Goal: Information Seeking & Learning: Learn about a topic

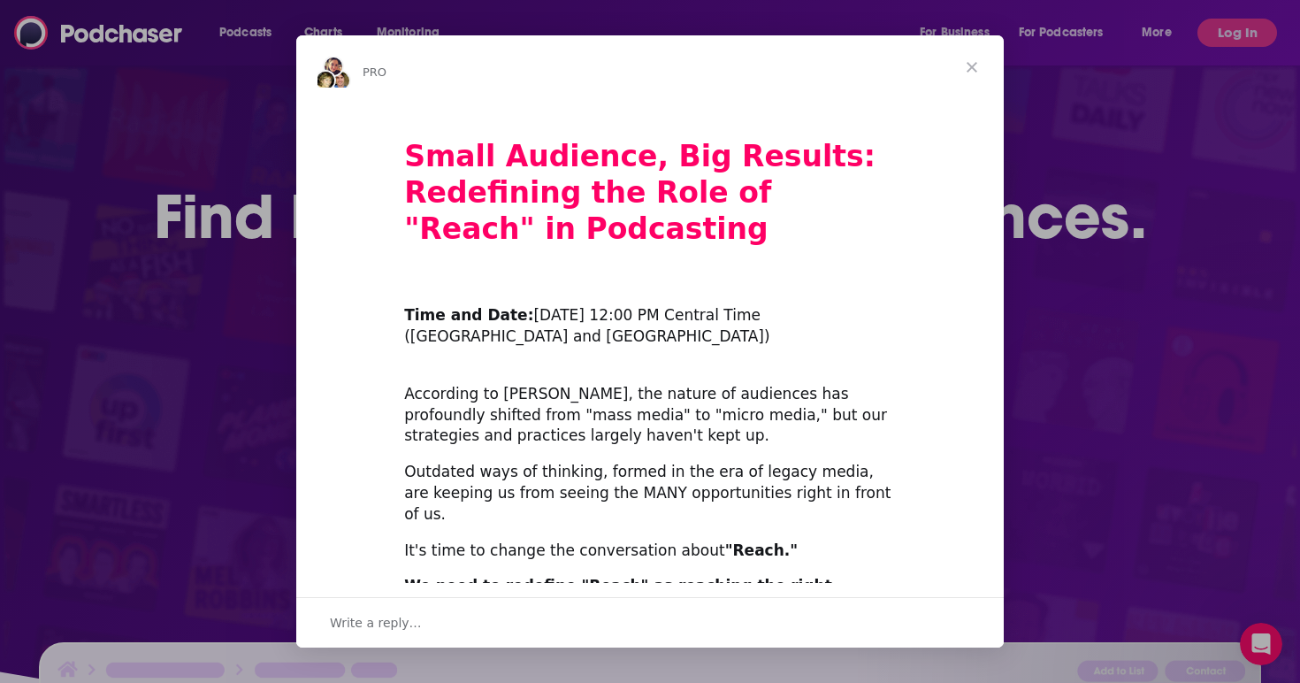
click at [969, 63] on span "Close" at bounding box center [972, 67] width 64 height 64
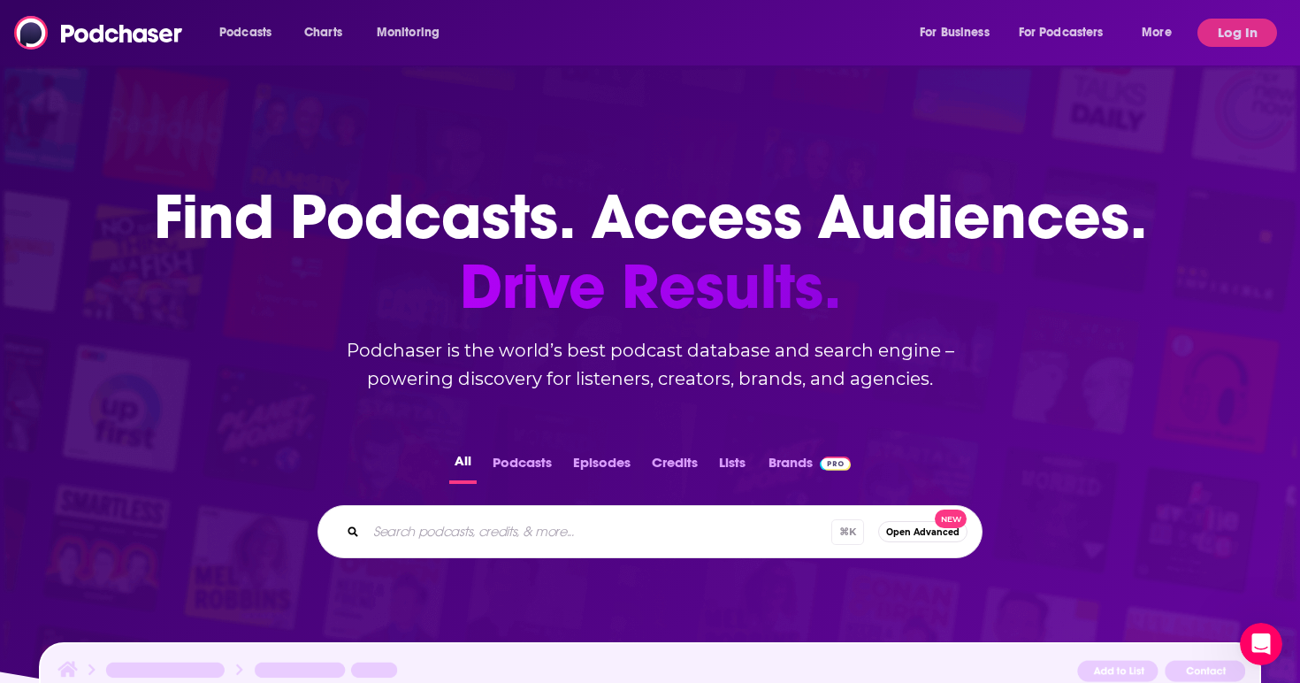
click at [556, 541] on input "Search podcasts, credits, & more..." at bounding box center [598, 531] width 465 height 28
type input "pod save america"
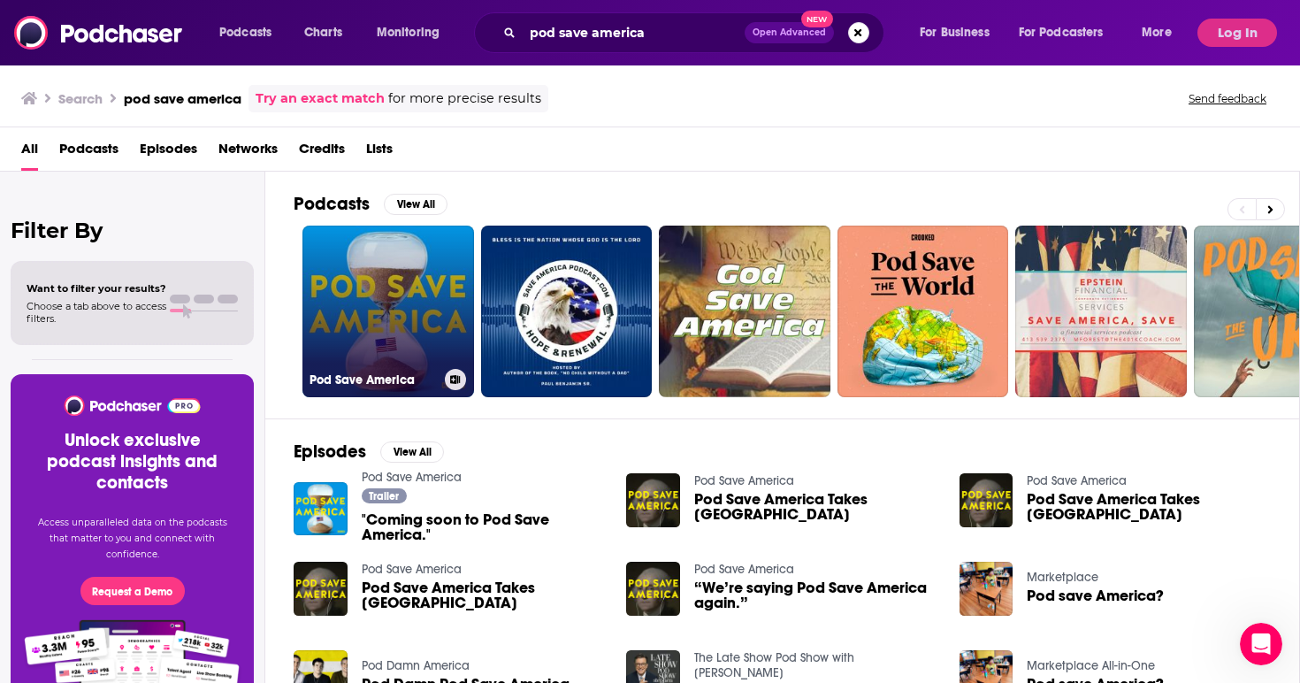
click at [405, 303] on link "Pod Save America" at bounding box center [389, 312] width 172 height 172
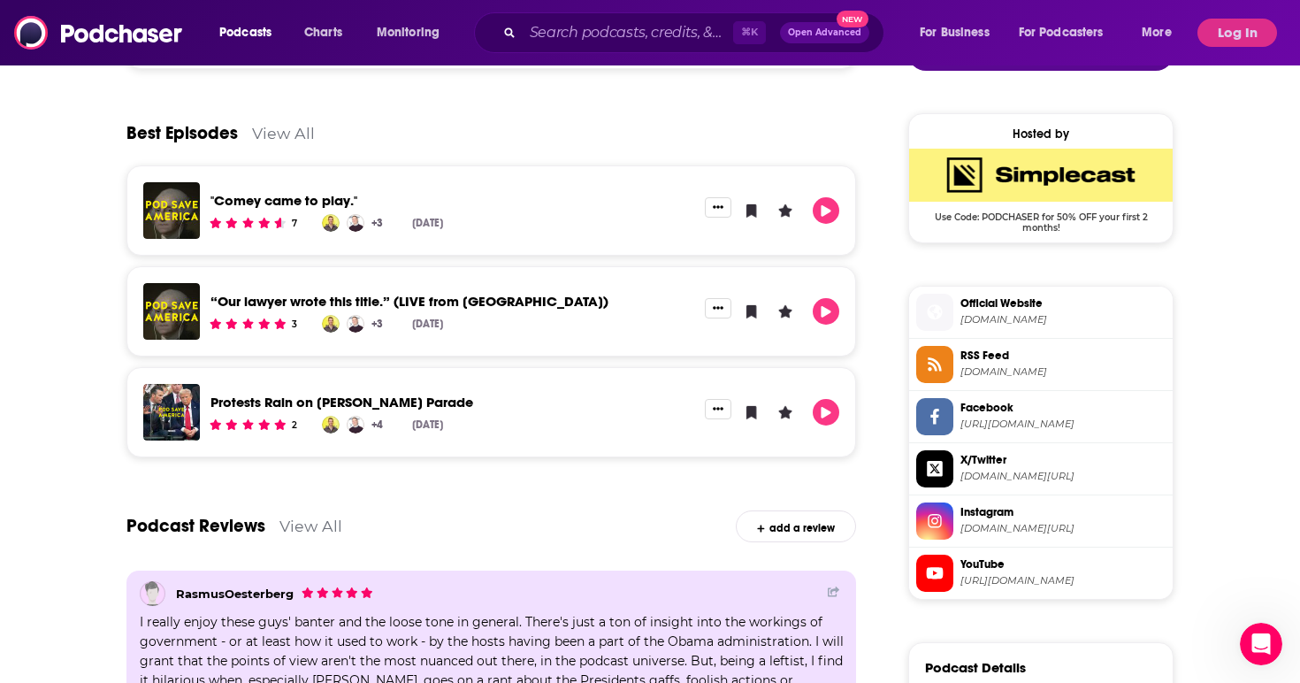
scroll to position [1186, 0]
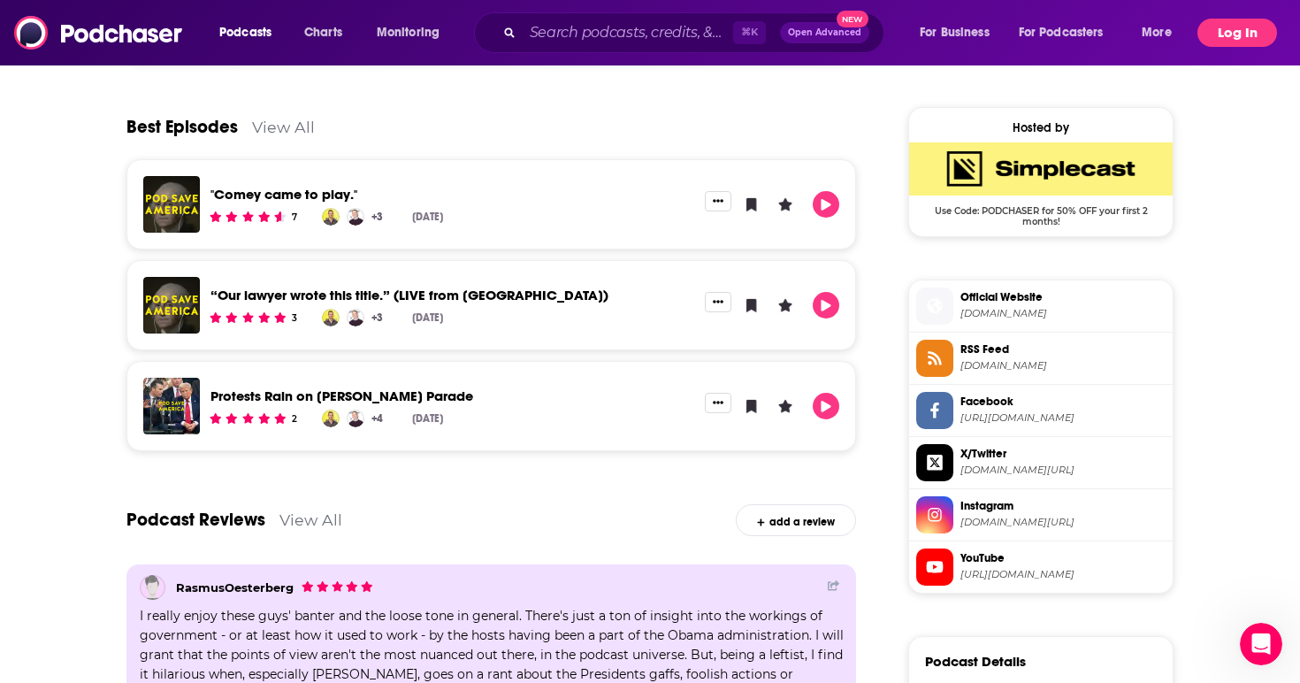
click at [1227, 21] on button "Log In" at bounding box center [1238, 33] width 80 height 28
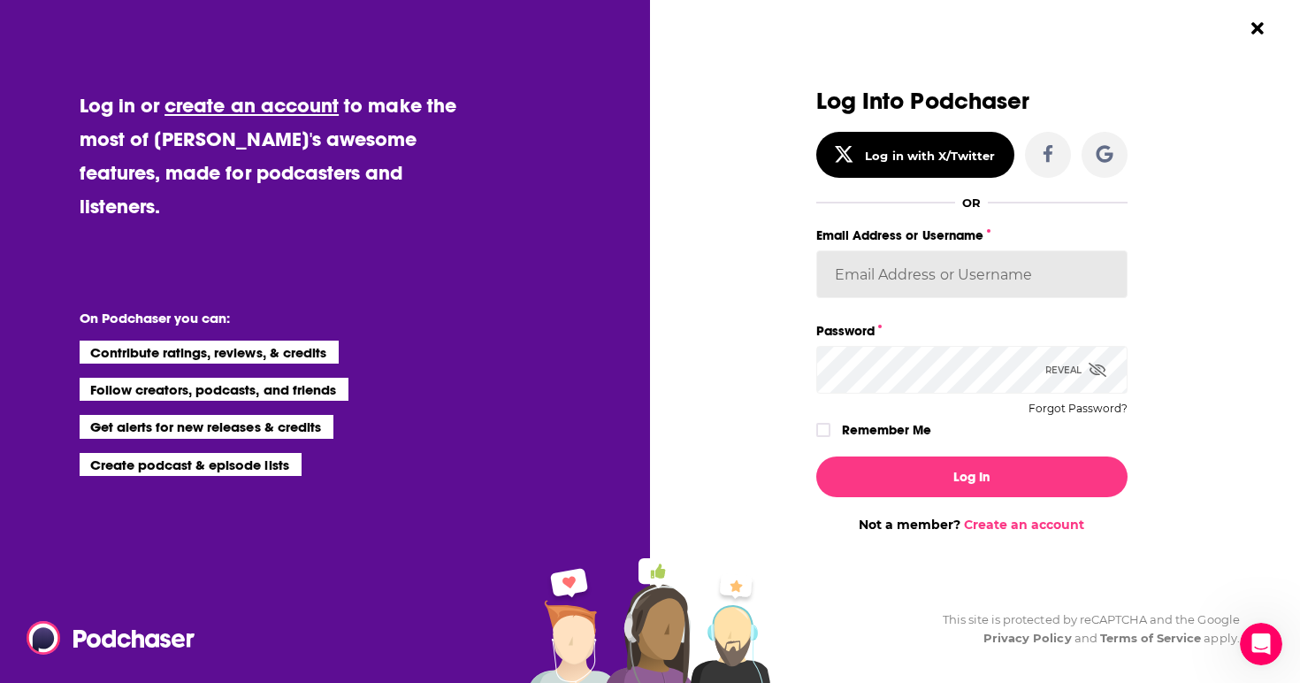
type input "tessvanden"
click at [971, 476] on button "Log In" at bounding box center [971, 476] width 311 height 41
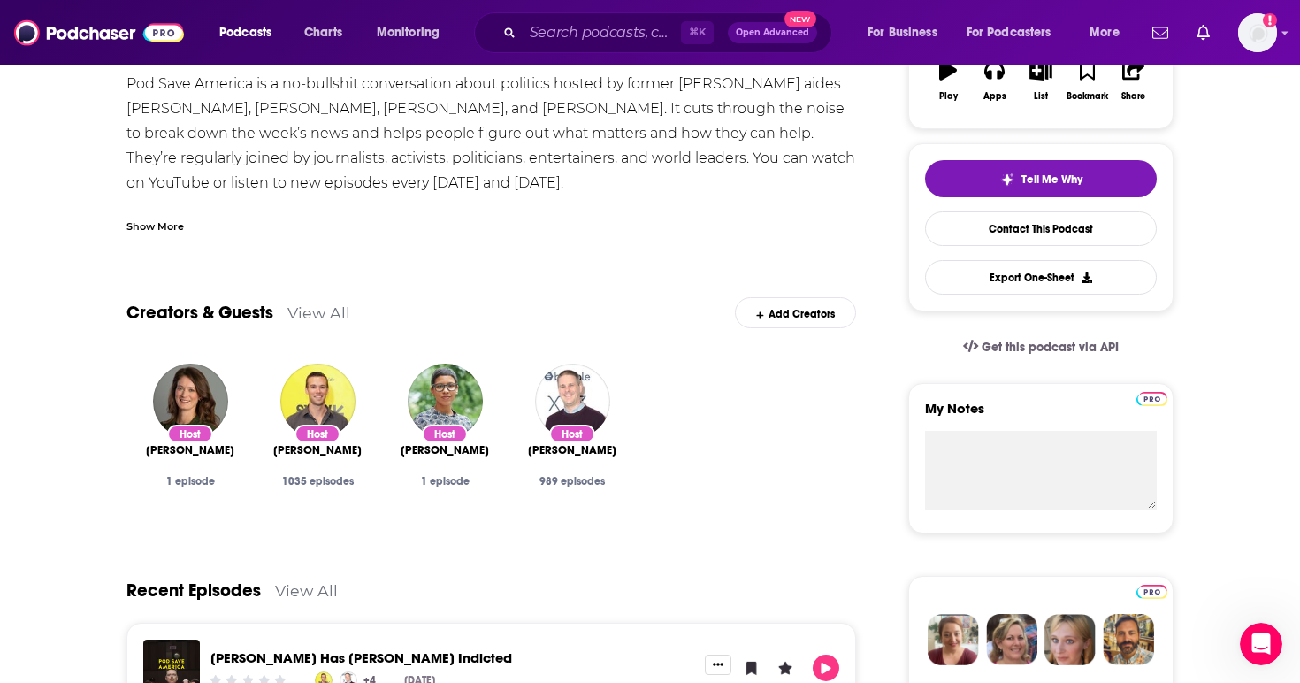
scroll to position [62, 0]
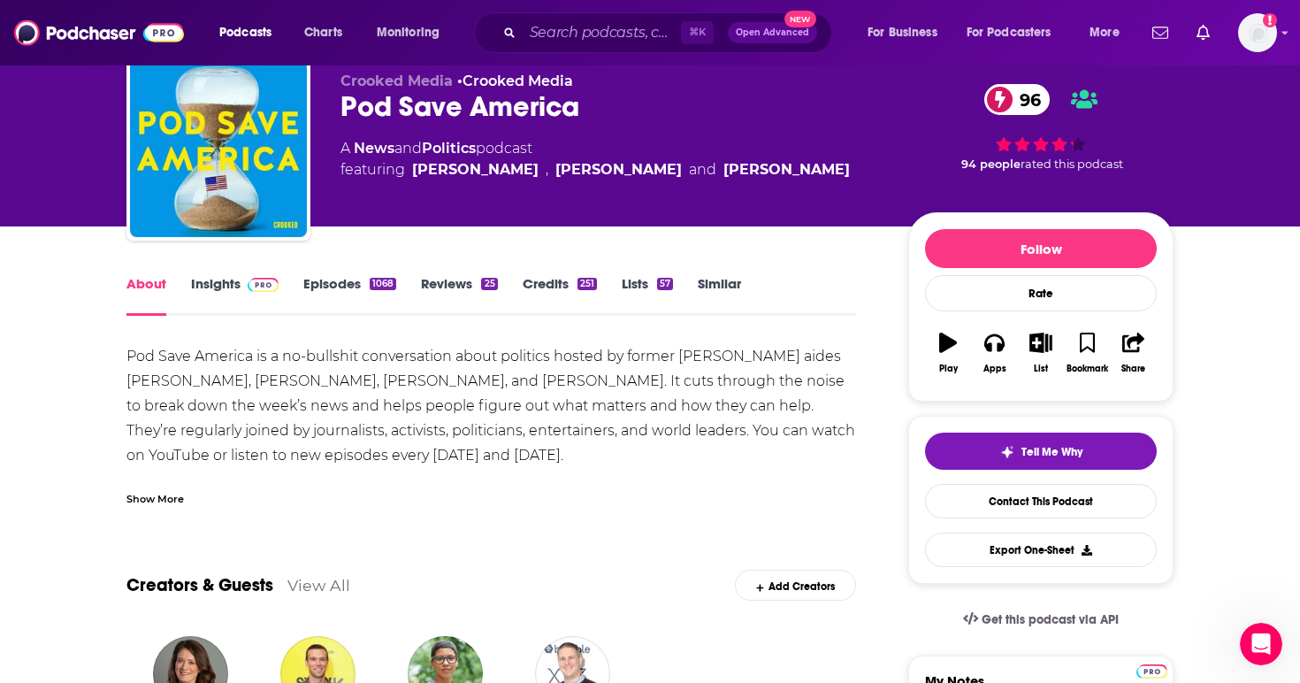
click at [230, 294] on link "Insights" at bounding box center [235, 295] width 88 height 41
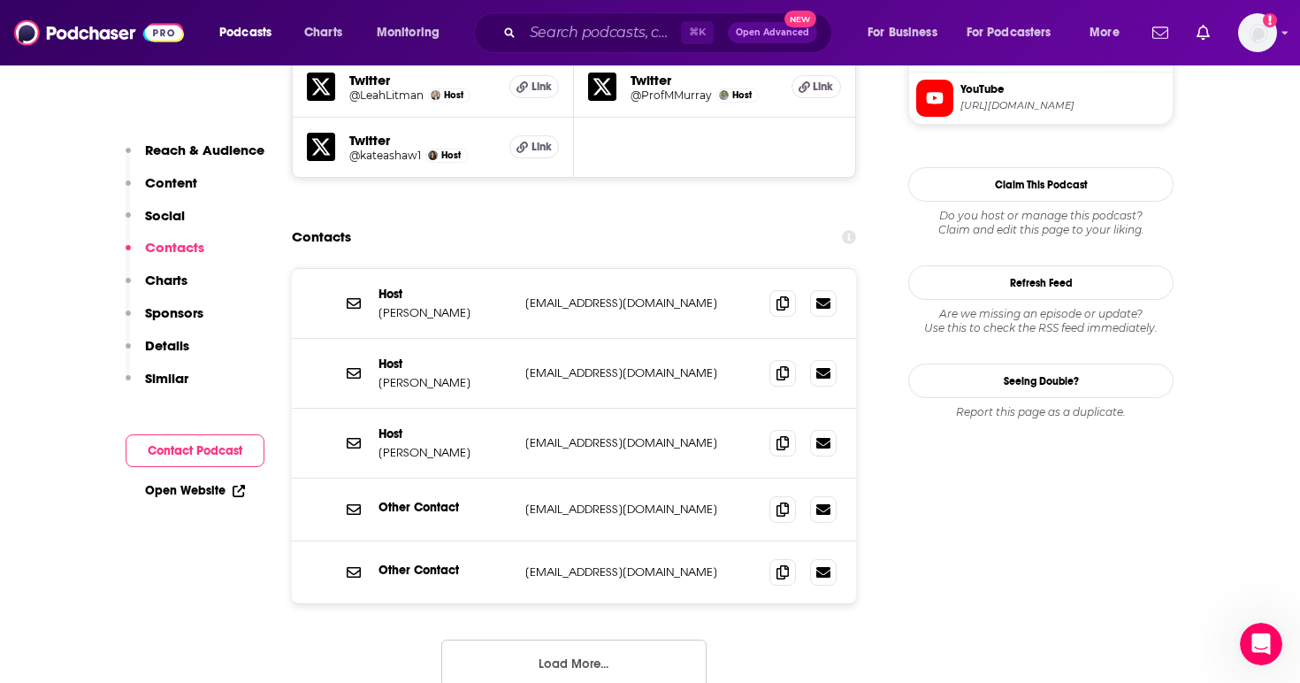
scroll to position [1864, 0]
click at [525, 639] on button "Load More..." at bounding box center [573, 663] width 265 height 48
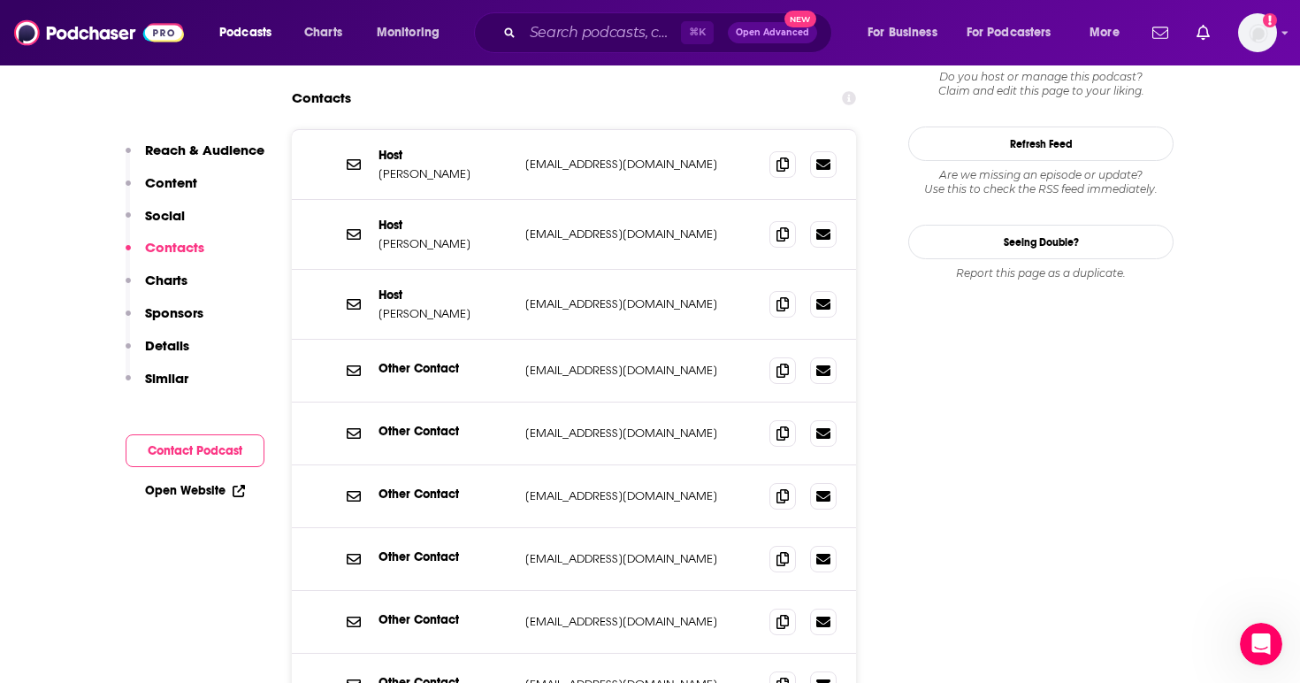
scroll to position [1633, 0]
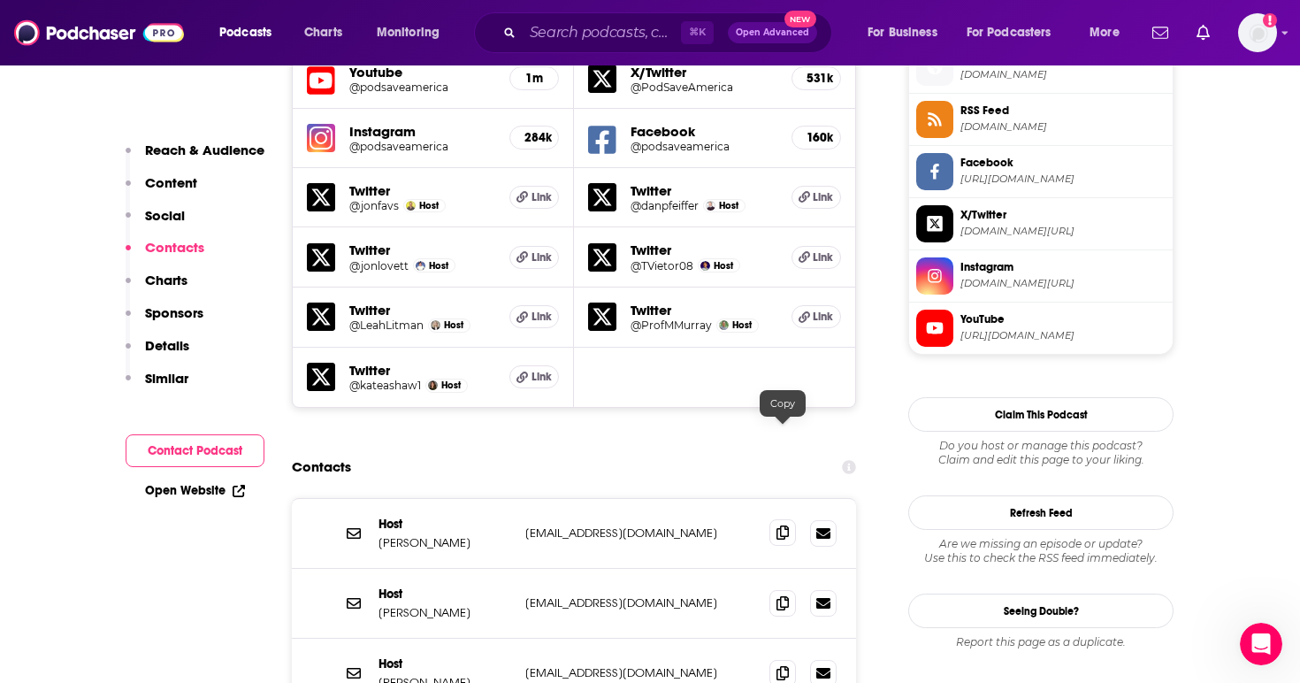
click at [786, 519] on span at bounding box center [783, 532] width 27 height 27
click at [786, 595] on icon at bounding box center [783, 602] width 12 height 14
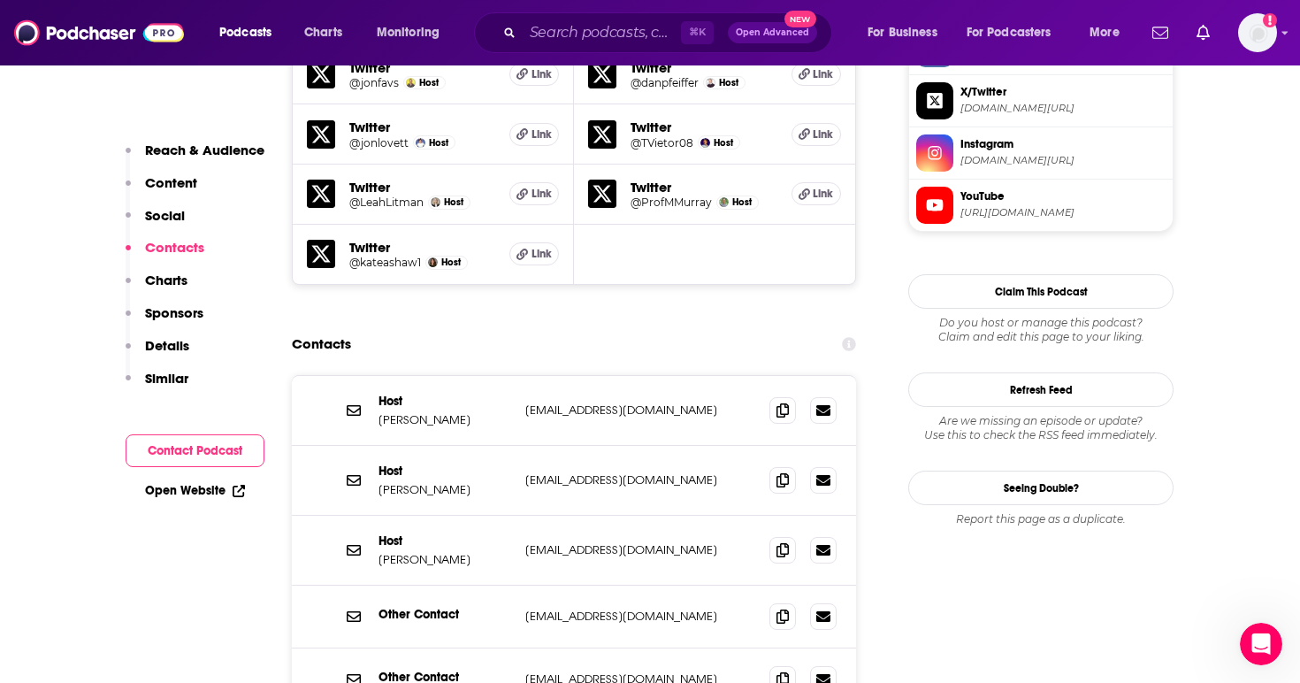
scroll to position [1805, 0]
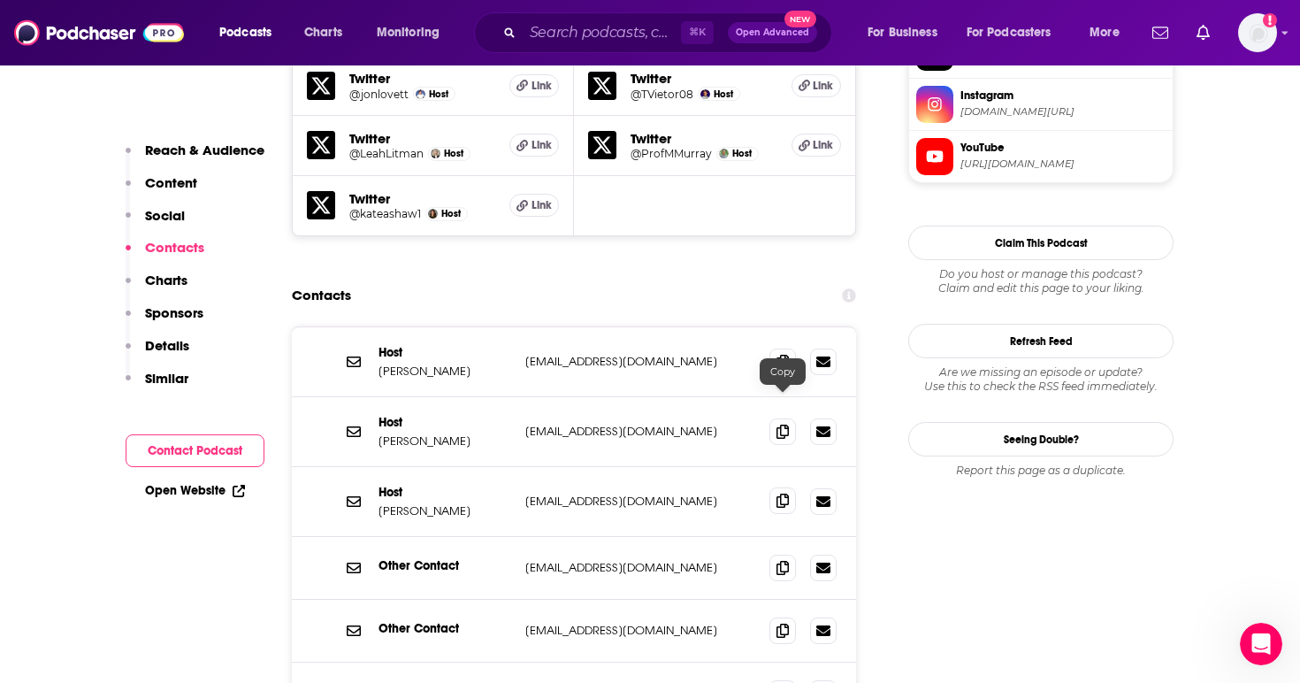
click at [777, 494] on icon at bounding box center [783, 501] width 12 height 14
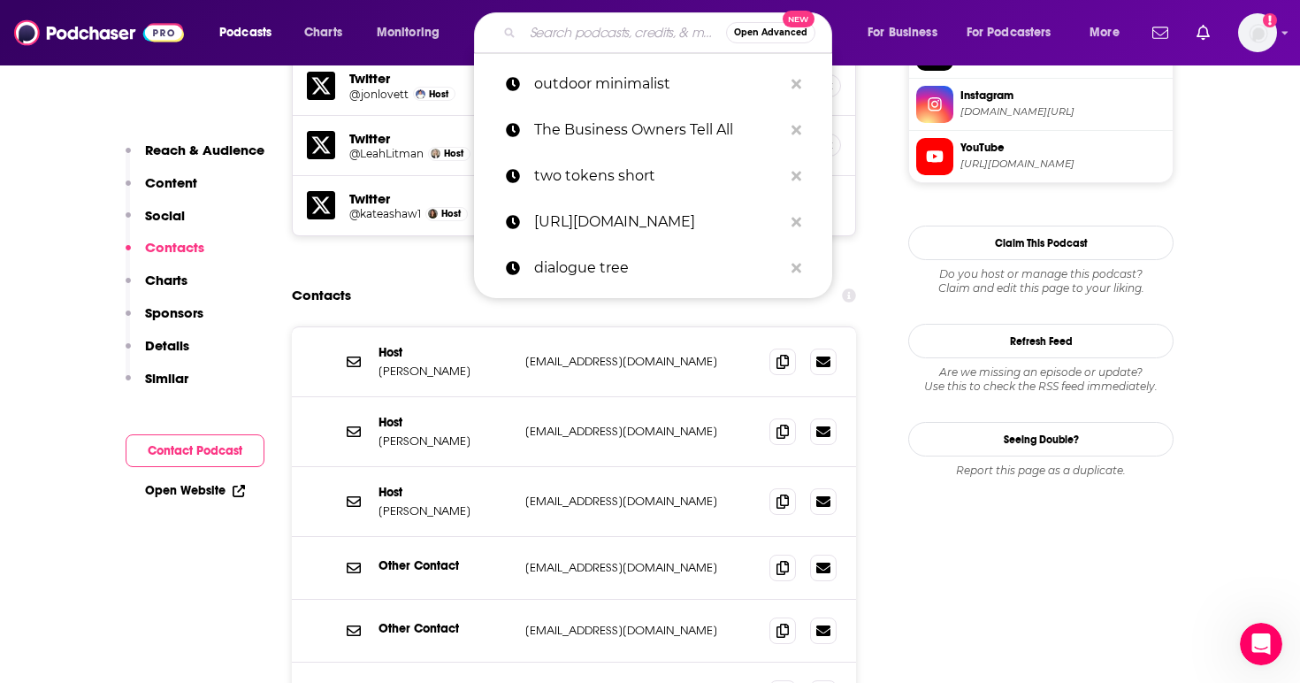
click at [611, 25] on input "Search podcasts, credits, & more..." at bounding box center [624, 33] width 203 height 28
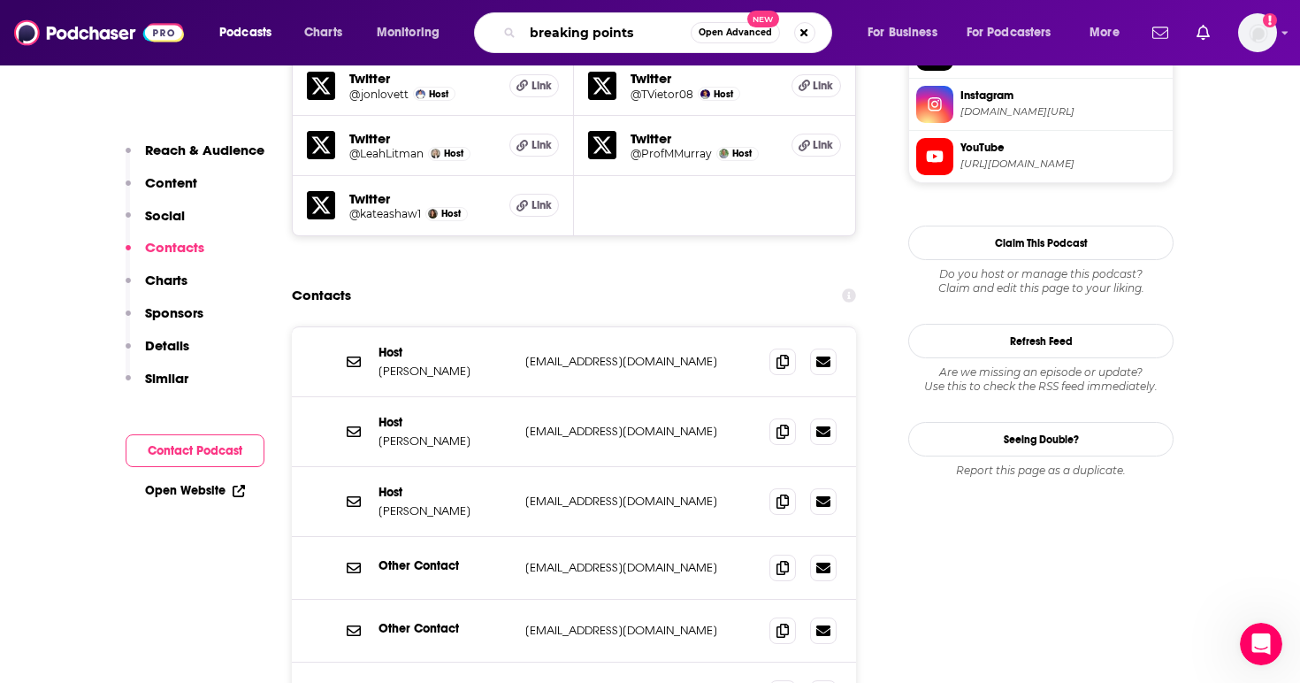
type input "breaking points\"
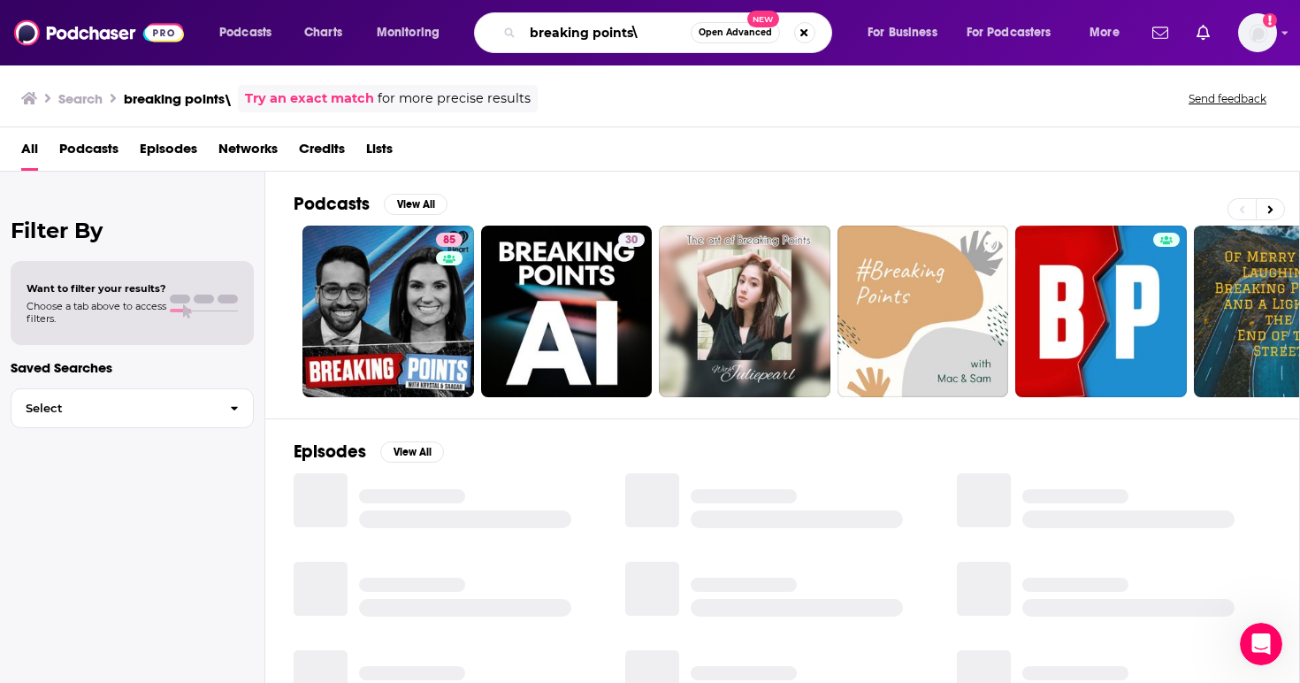
click at [665, 26] on input "breaking points\" at bounding box center [607, 33] width 168 height 28
type input "breaking points"
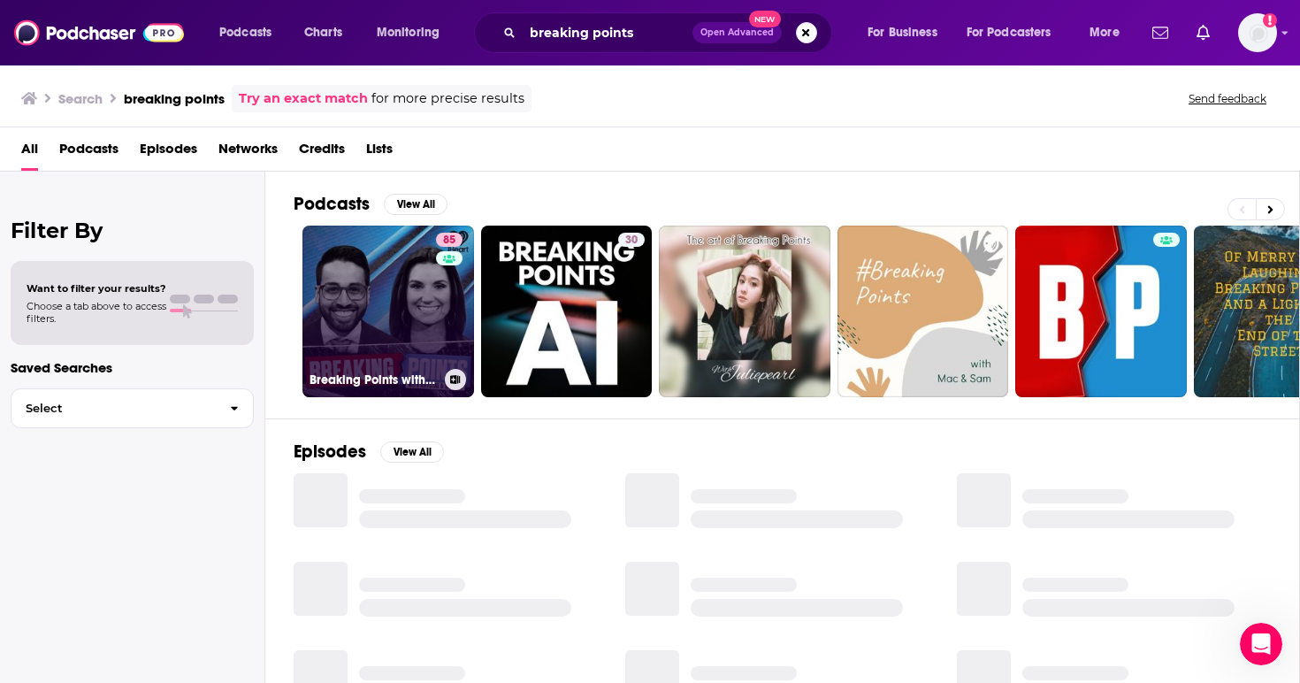
click at [364, 262] on link "85 Breaking Points with [PERSON_NAME] and [PERSON_NAME]" at bounding box center [389, 312] width 172 height 172
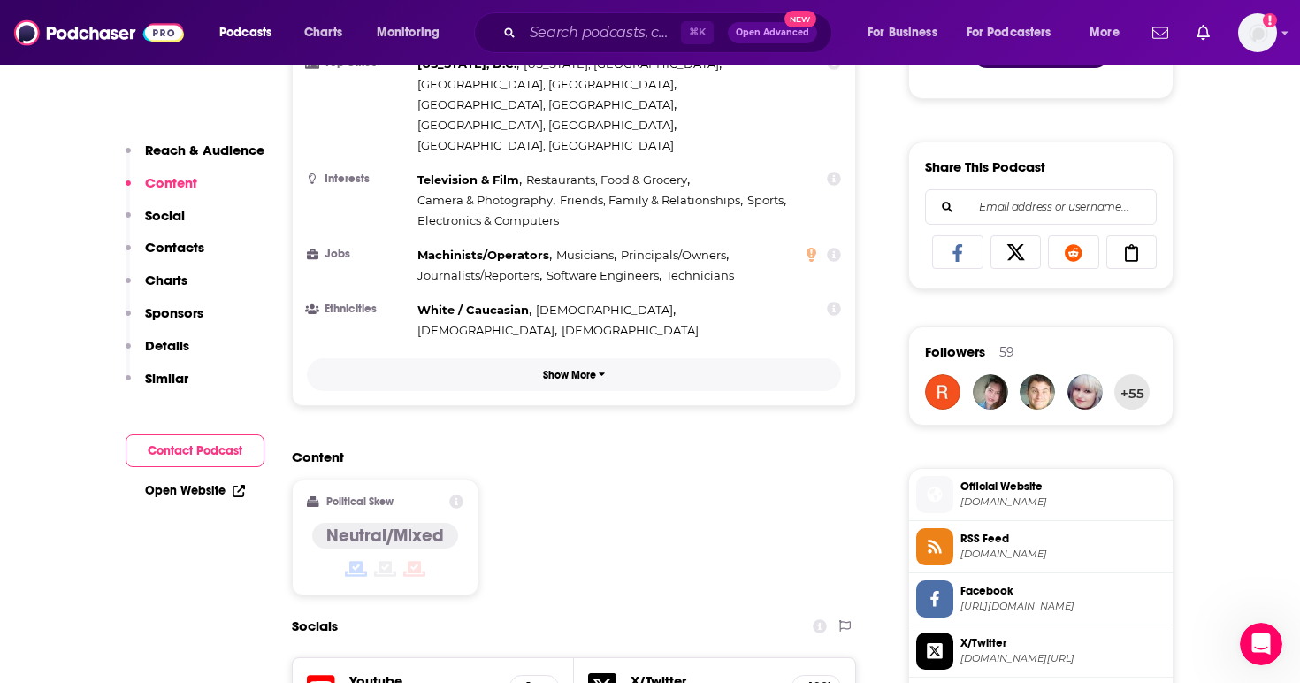
scroll to position [1012, 0]
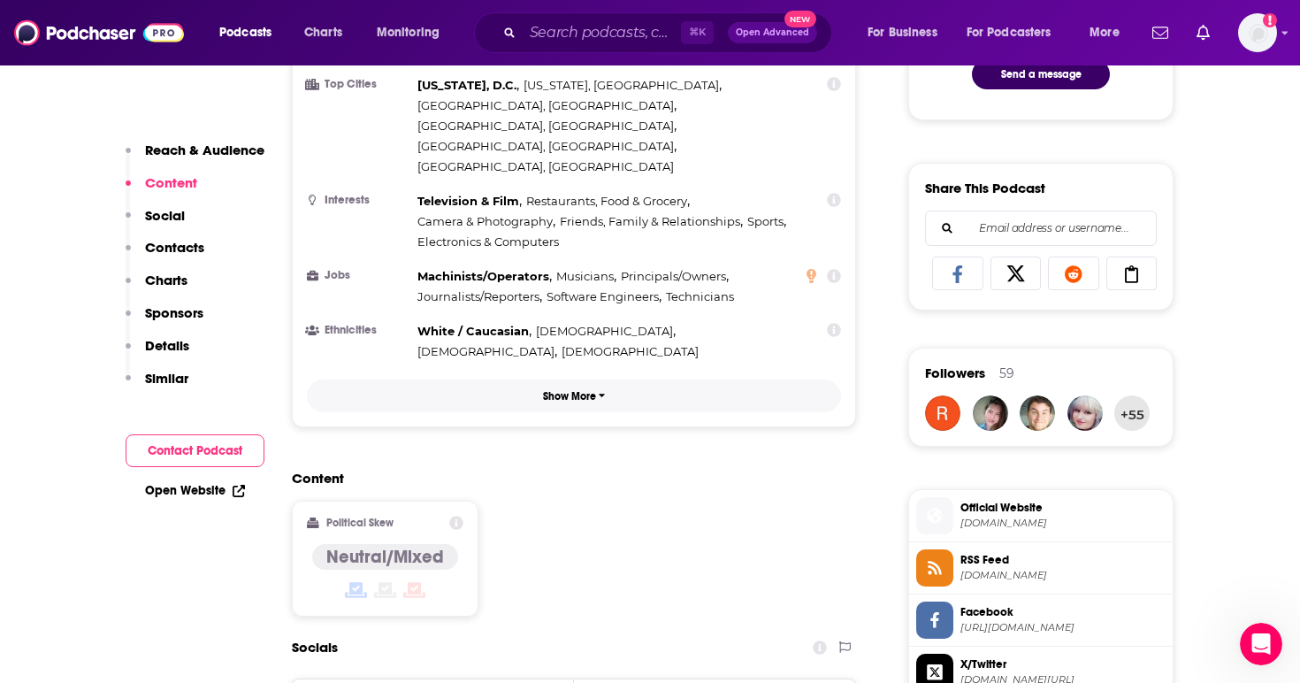
click at [564, 390] on p "Show More" at bounding box center [569, 396] width 53 height 12
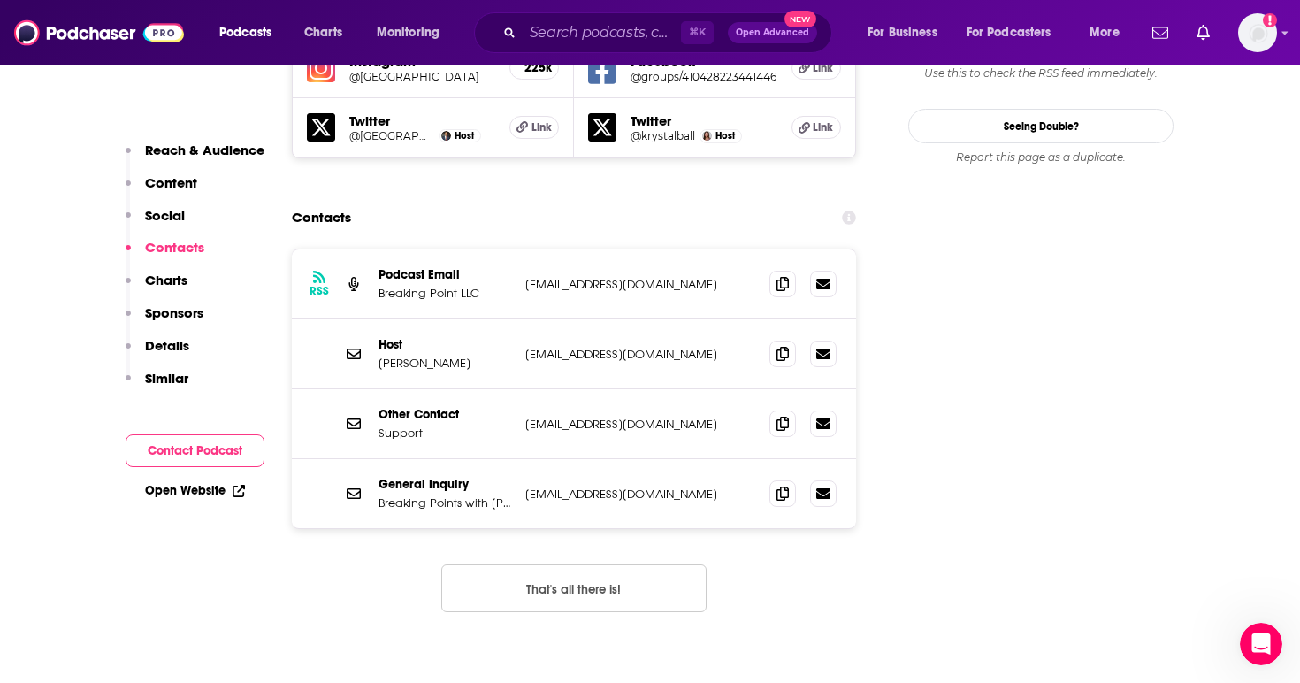
scroll to position [1943, 0]
click at [602, 32] on input "Search podcasts, credits, & more..." at bounding box center [602, 33] width 158 height 28
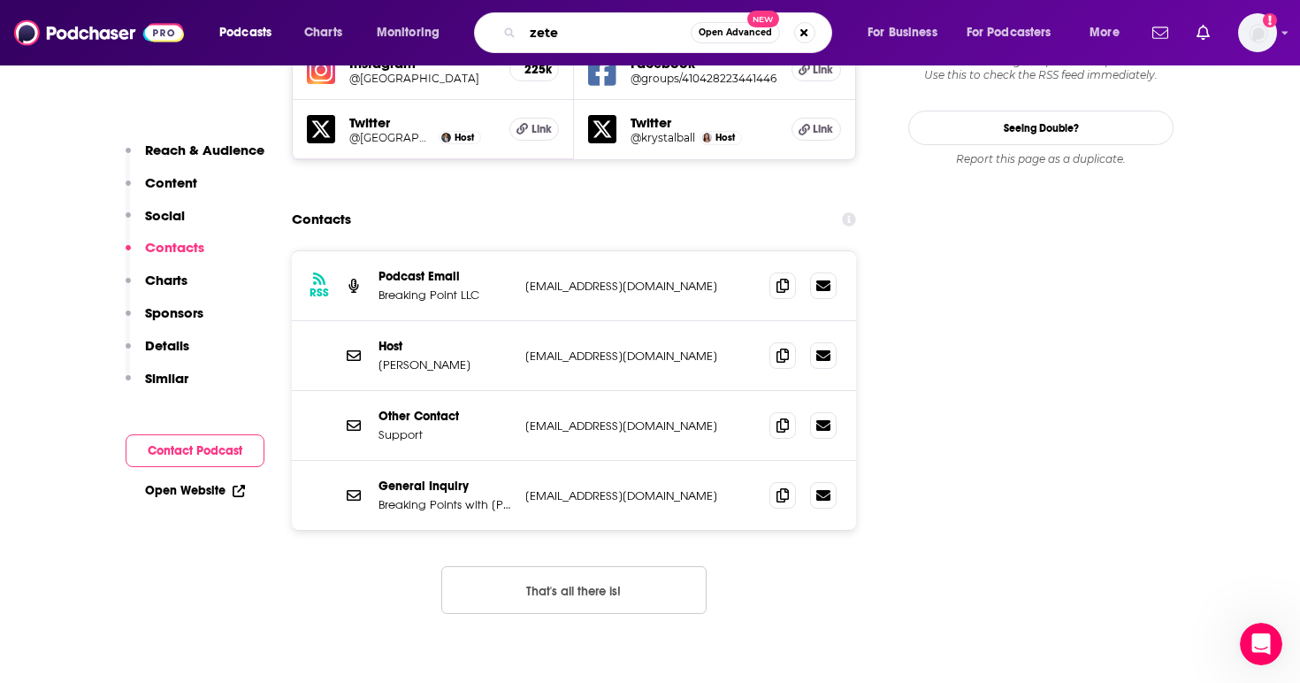
type input "zeteo"
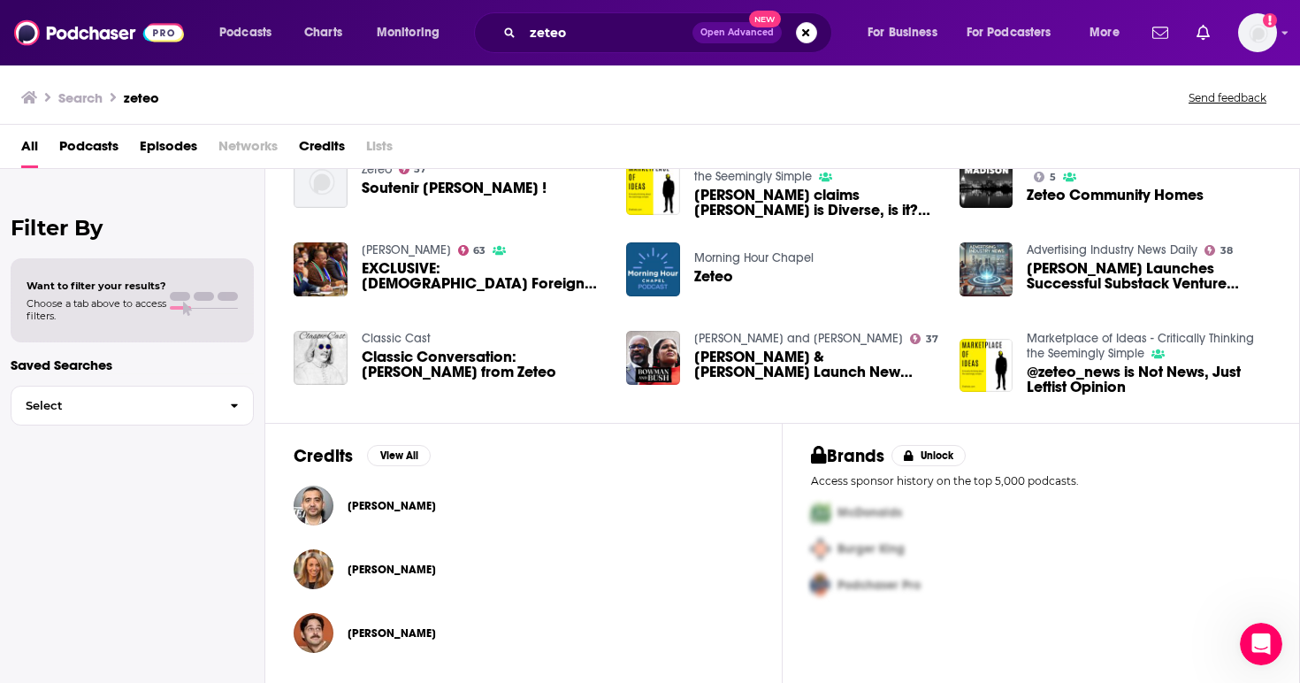
click at [397, 506] on span "[PERSON_NAME]" at bounding box center [392, 506] width 88 height 14
